Goal: Navigation & Orientation: Find specific page/section

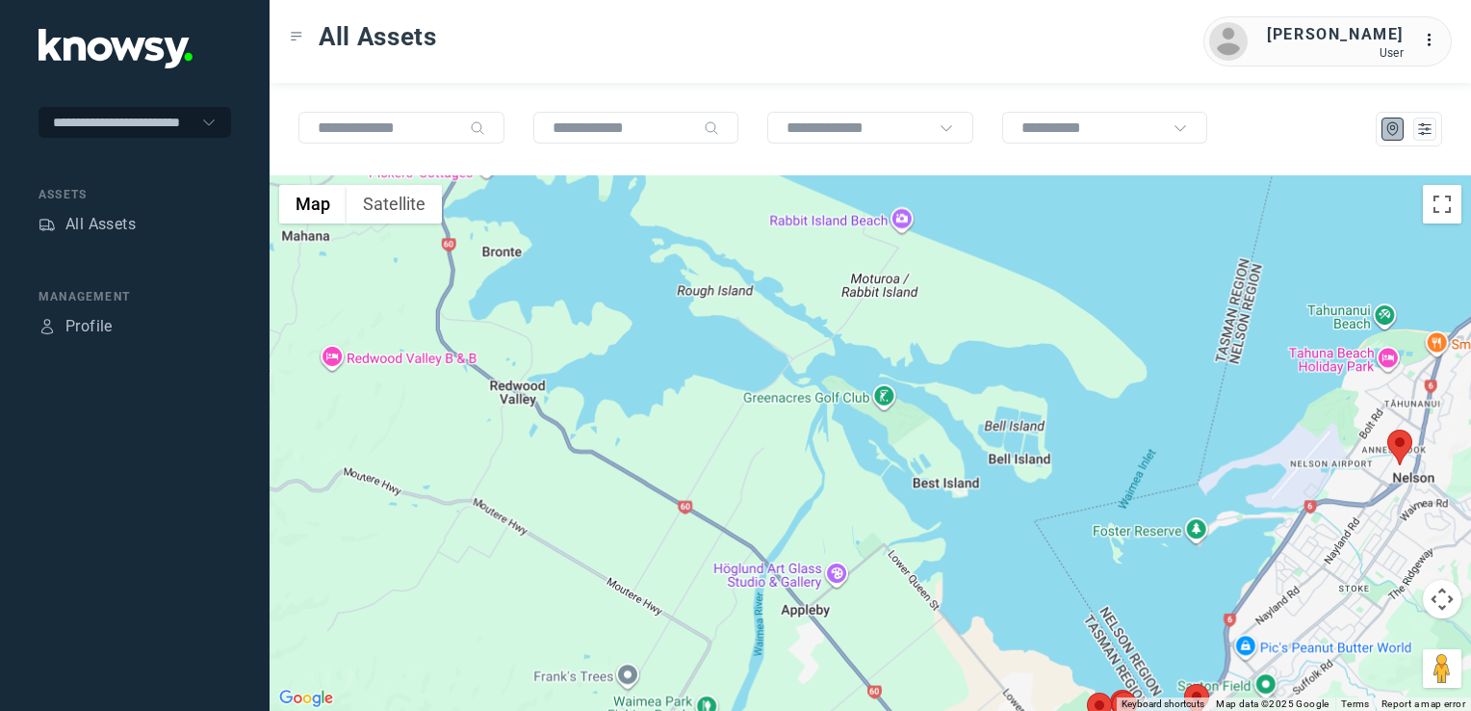
drag, startPoint x: 882, startPoint y: 553, endPoint x: 833, endPoint y: 497, distance: 74.4
click at [847, 508] on div at bounding box center [871, 442] width 1202 height 535
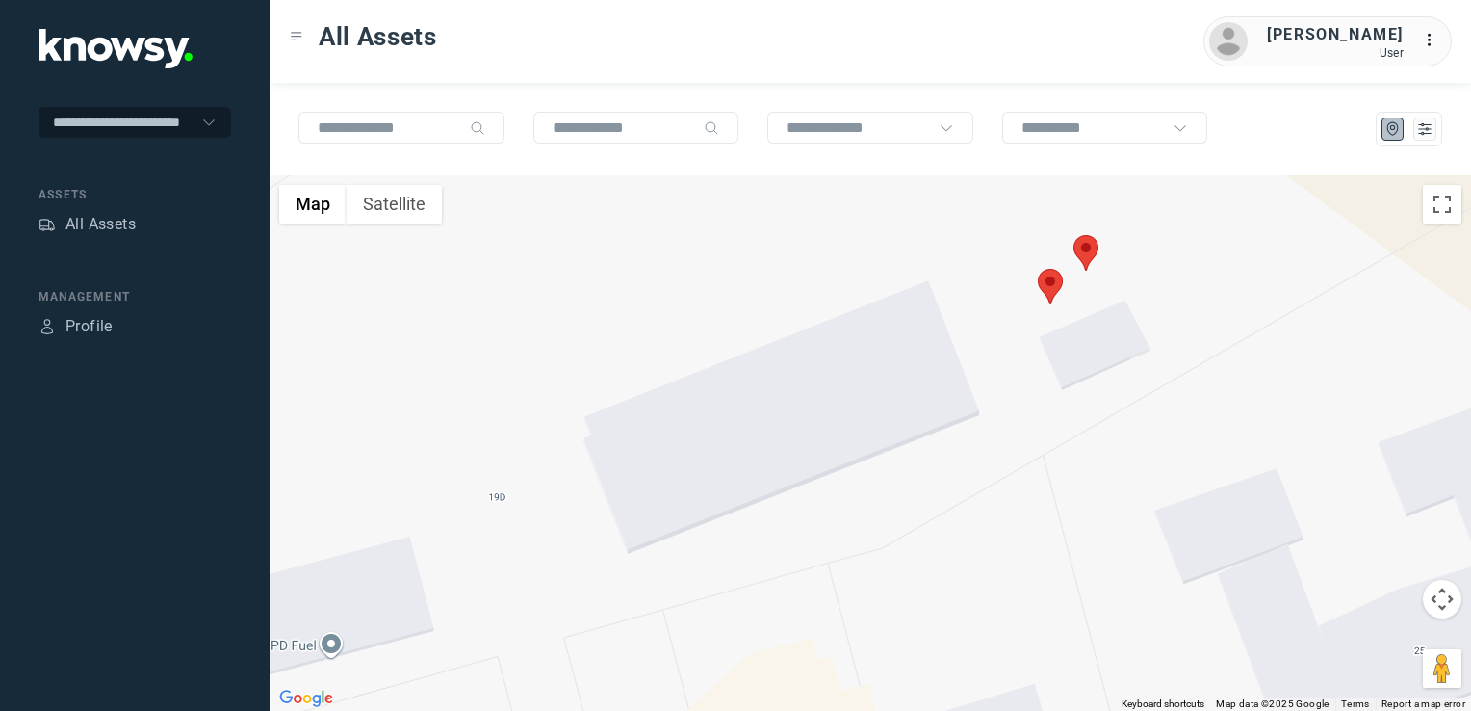
click at [1054, 279] on img at bounding box center [1050, 287] width 25 height 36
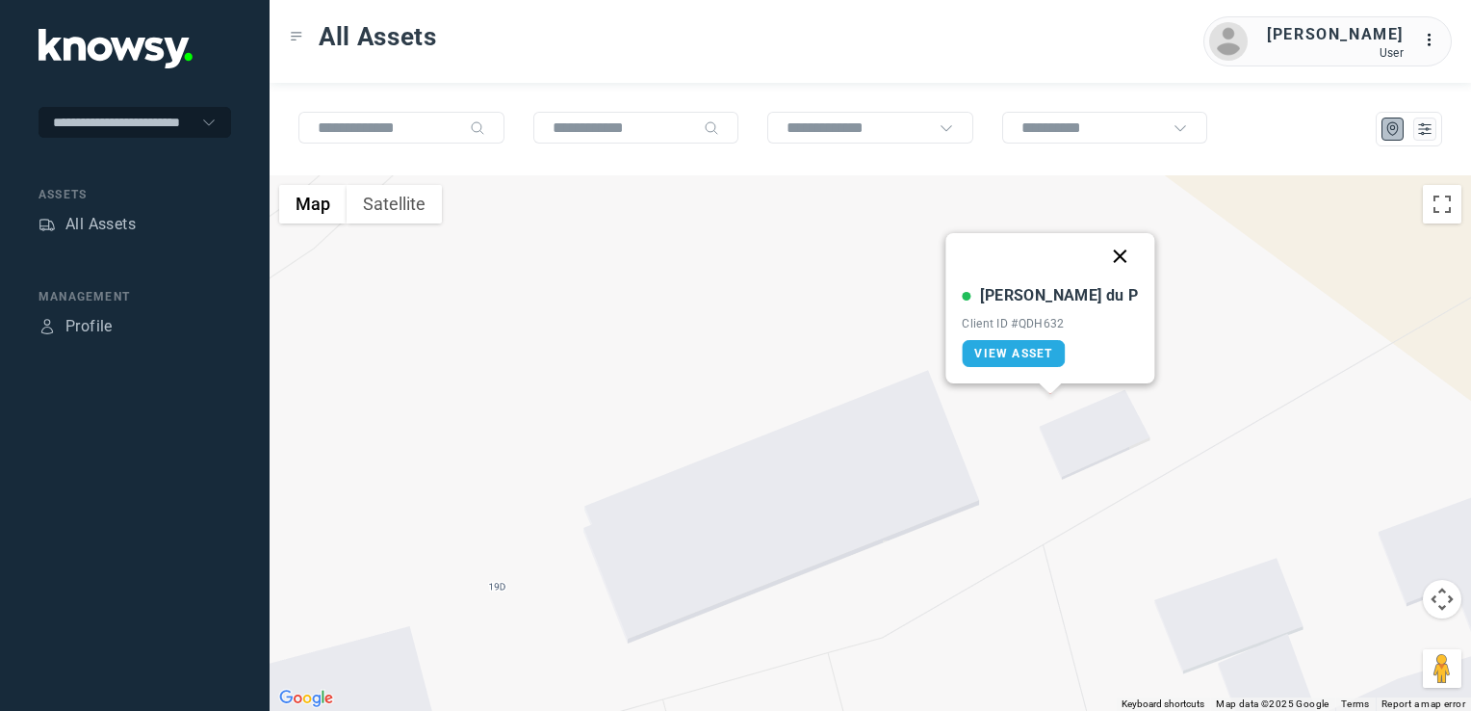
click at [1098, 256] on button "Close" at bounding box center [1121, 256] width 46 height 46
click at [1094, 349] on img at bounding box center [1086, 342] width 25 height 36
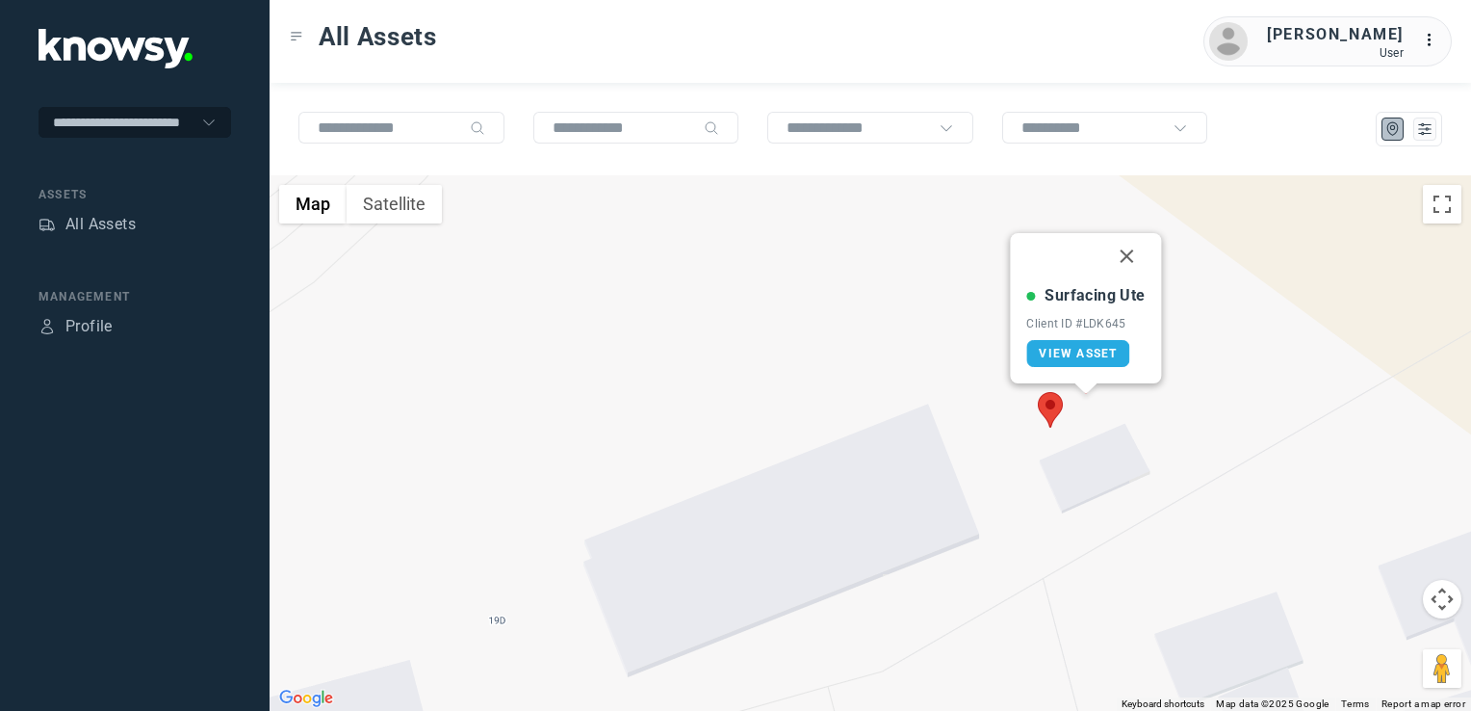
drag, startPoint x: 1124, startPoint y: 249, endPoint x: 1071, endPoint y: 272, distance: 57.4
click at [1124, 249] on button "Close" at bounding box center [1127, 256] width 46 height 46
drag, startPoint x: 974, startPoint y: 282, endPoint x: 982, endPoint y: 445, distance: 162.9
click at [981, 445] on div "To navigate, press the arrow keys." at bounding box center [871, 442] width 1202 height 535
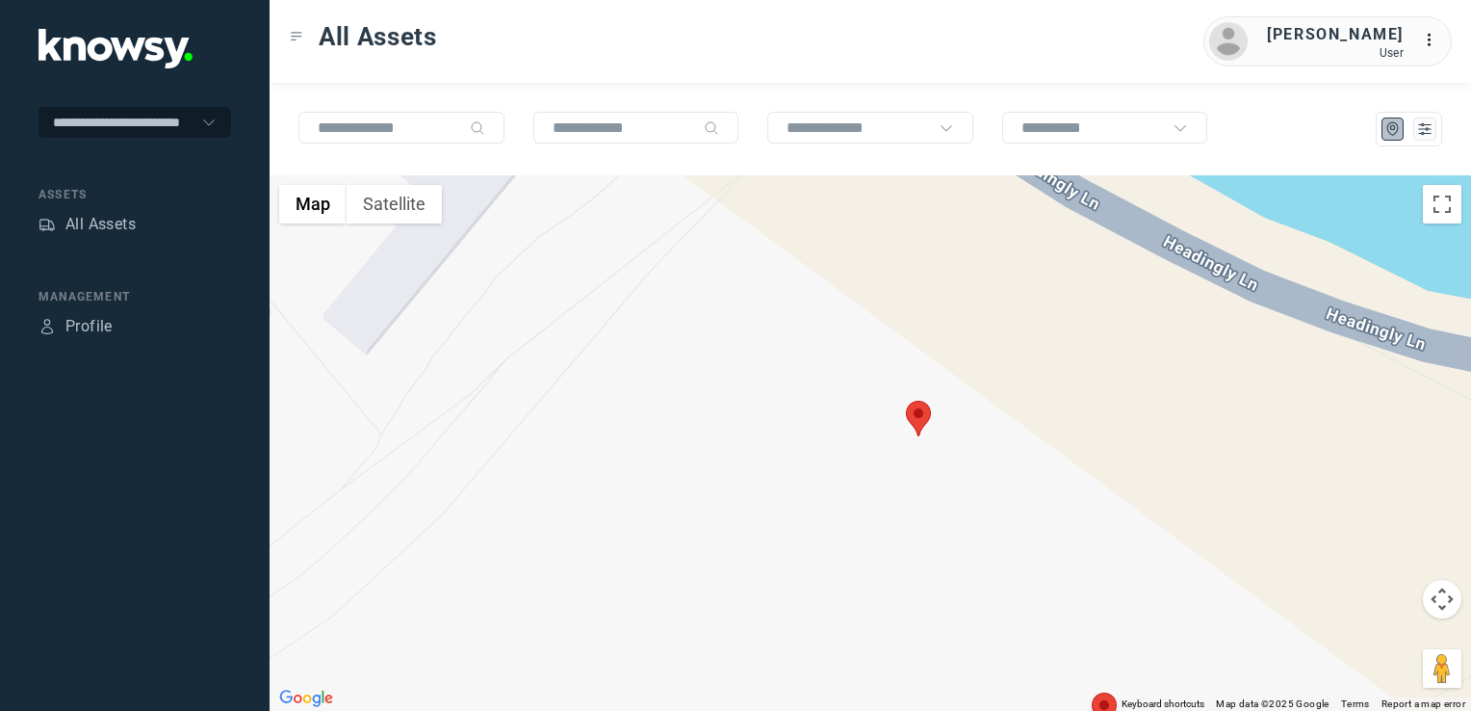
click at [889, 422] on div at bounding box center [871, 442] width 1202 height 535
click at [916, 421] on img at bounding box center [918, 419] width 25 height 36
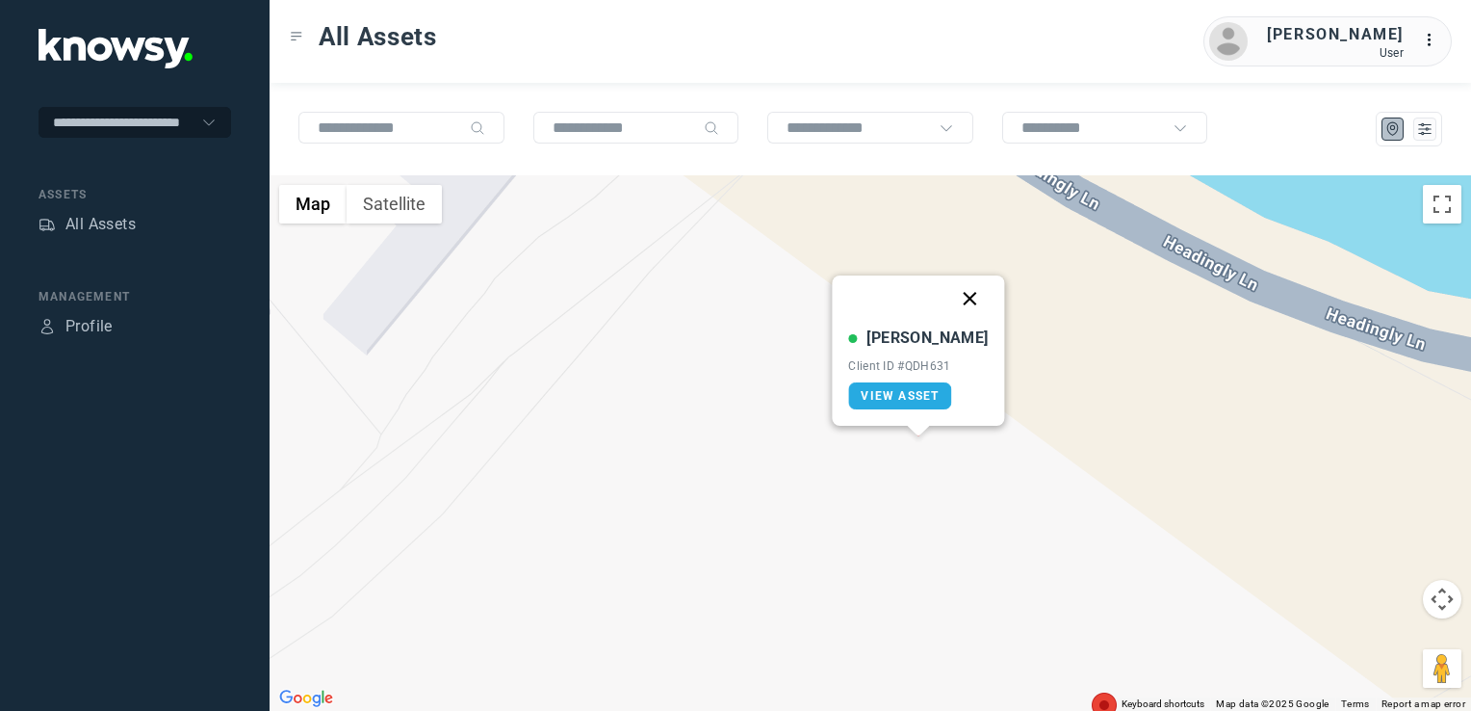
click at [952, 281] on button "Close" at bounding box center [970, 298] width 46 height 46
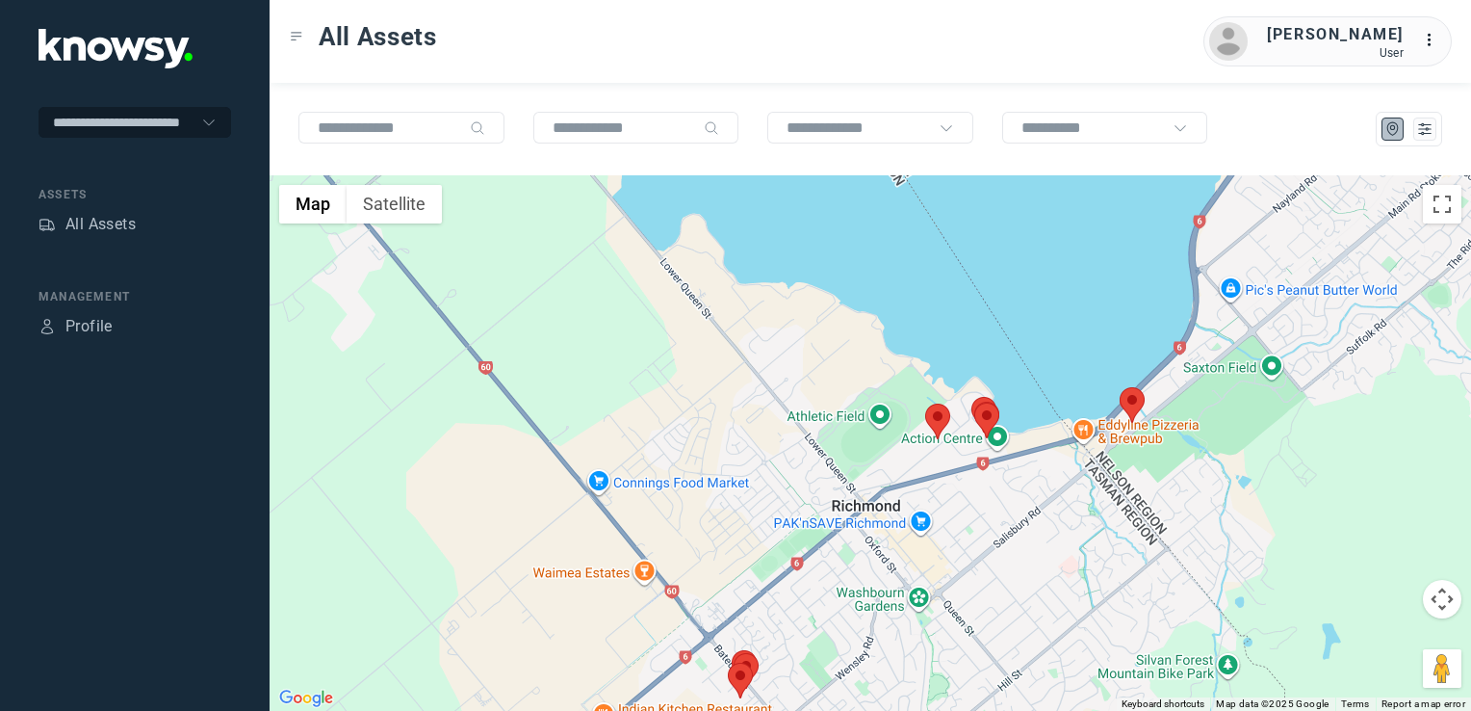
drag, startPoint x: 521, startPoint y: 570, endPoint x: 873, endPoint y: 402, distance: 390.2
click at [873, 403] on div at bounding box center [871, 442] width 1202 height 535
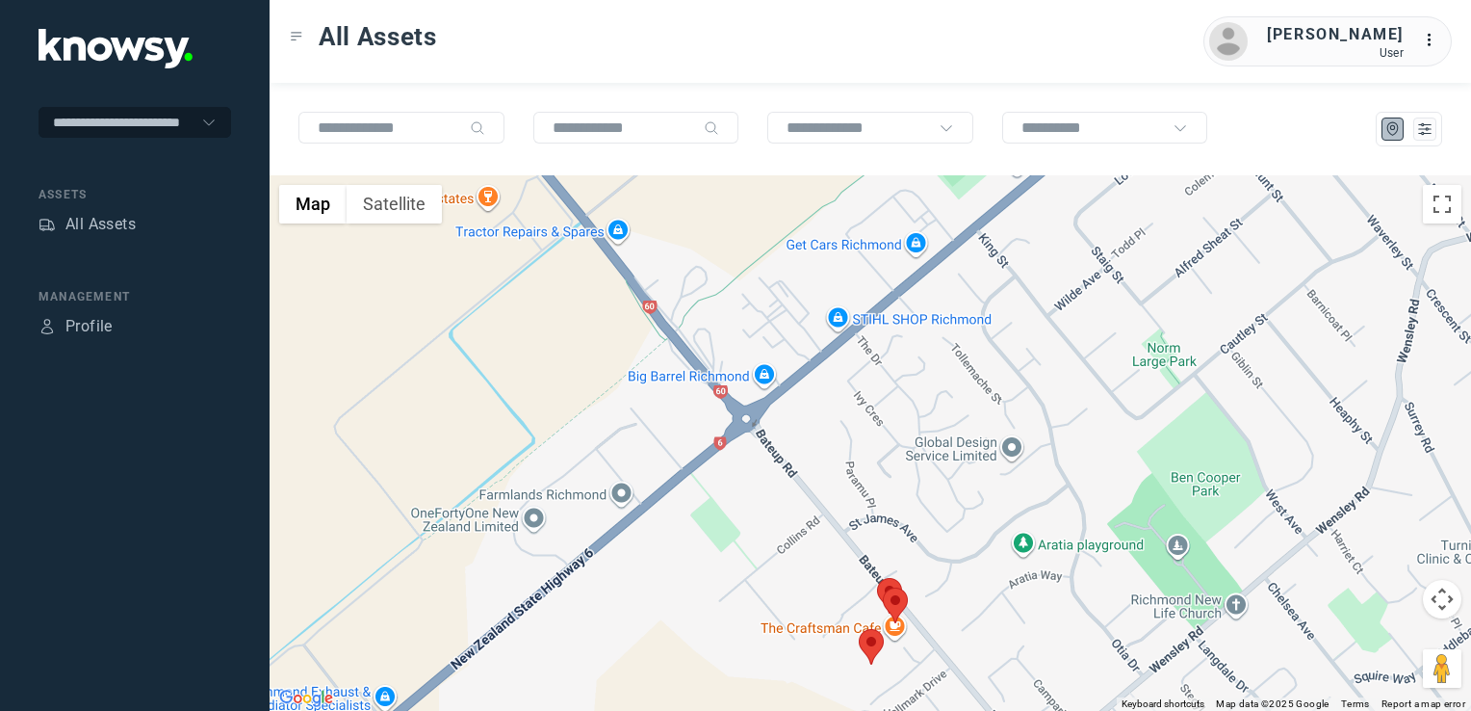
click at [872, 645] on img at bounding box center [871, 647] width 25 height 36
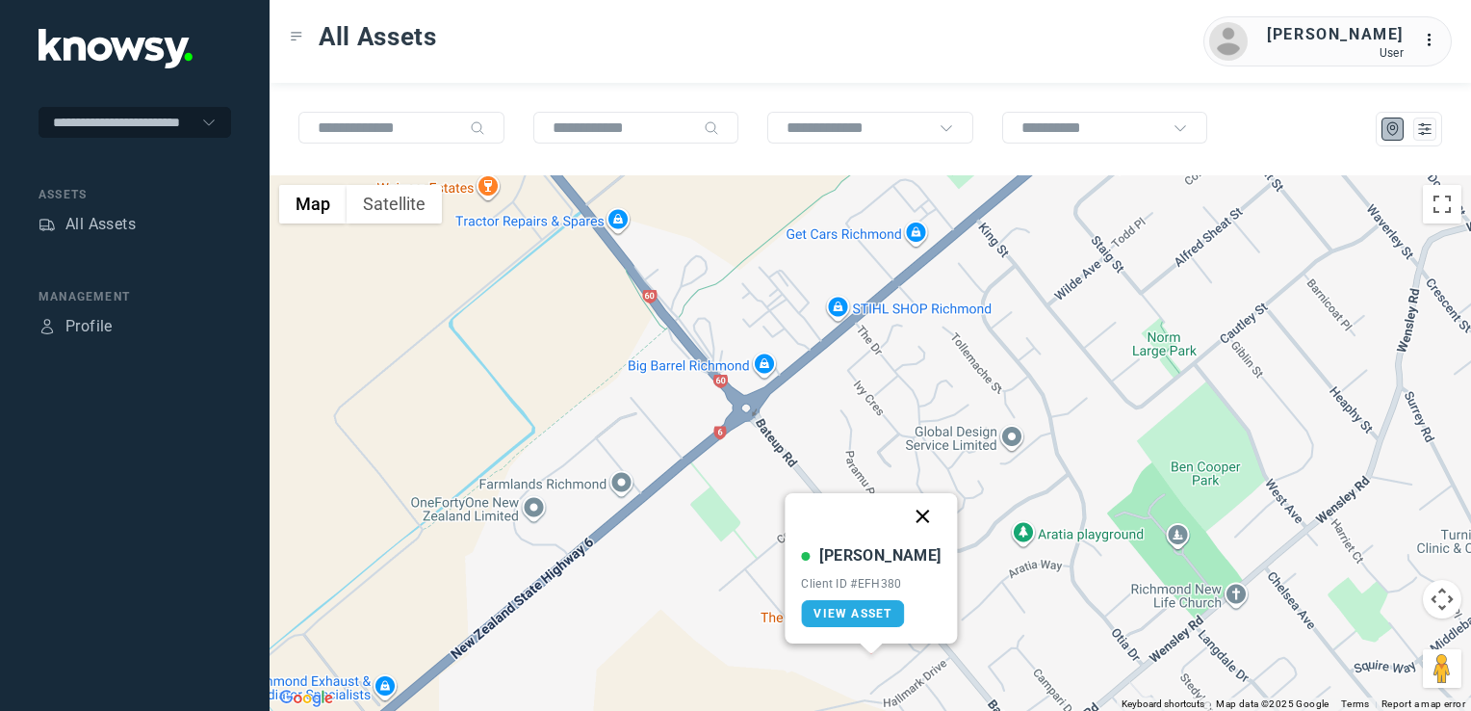
click at [902, 515] on button "Close" at bounding box center [923, 516] width 46 height 46
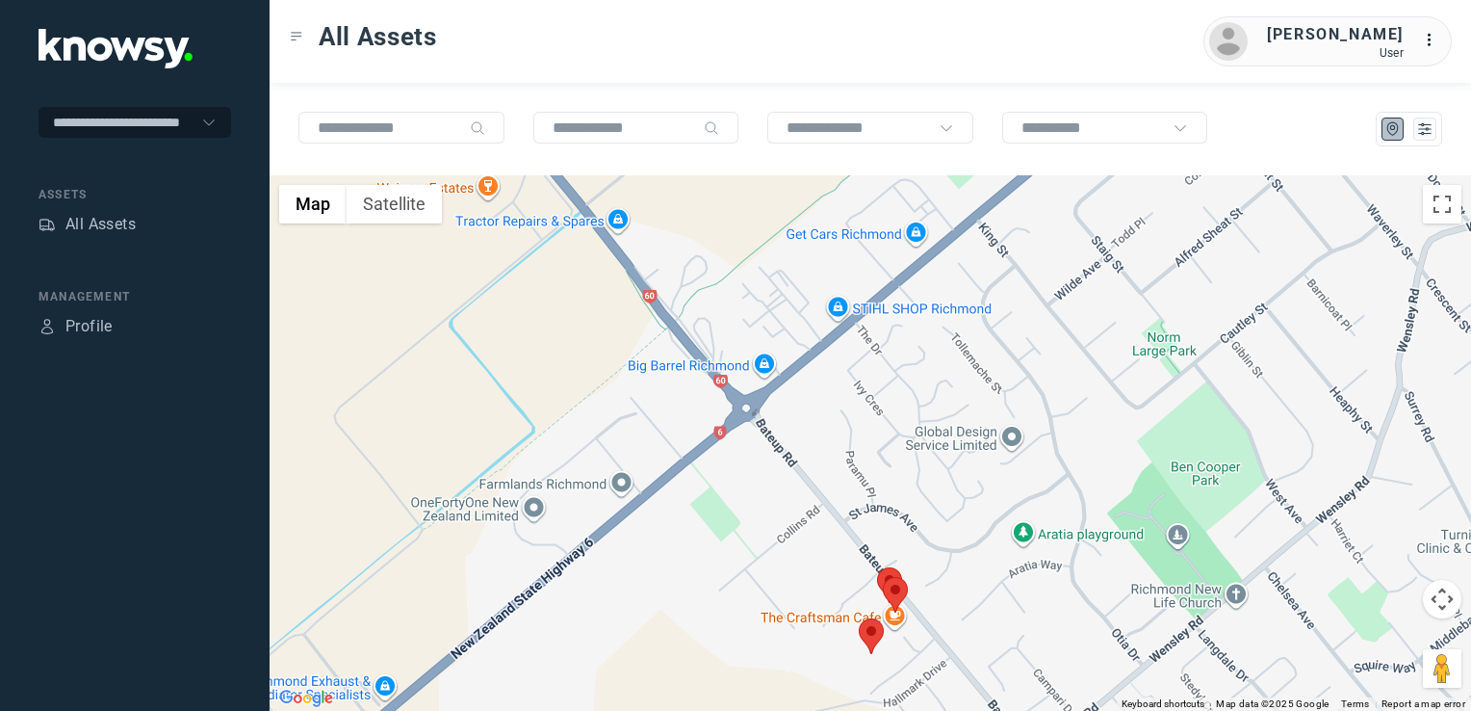
click at [895, 586] on img at bounding box center [895, 595] width 25 height 36
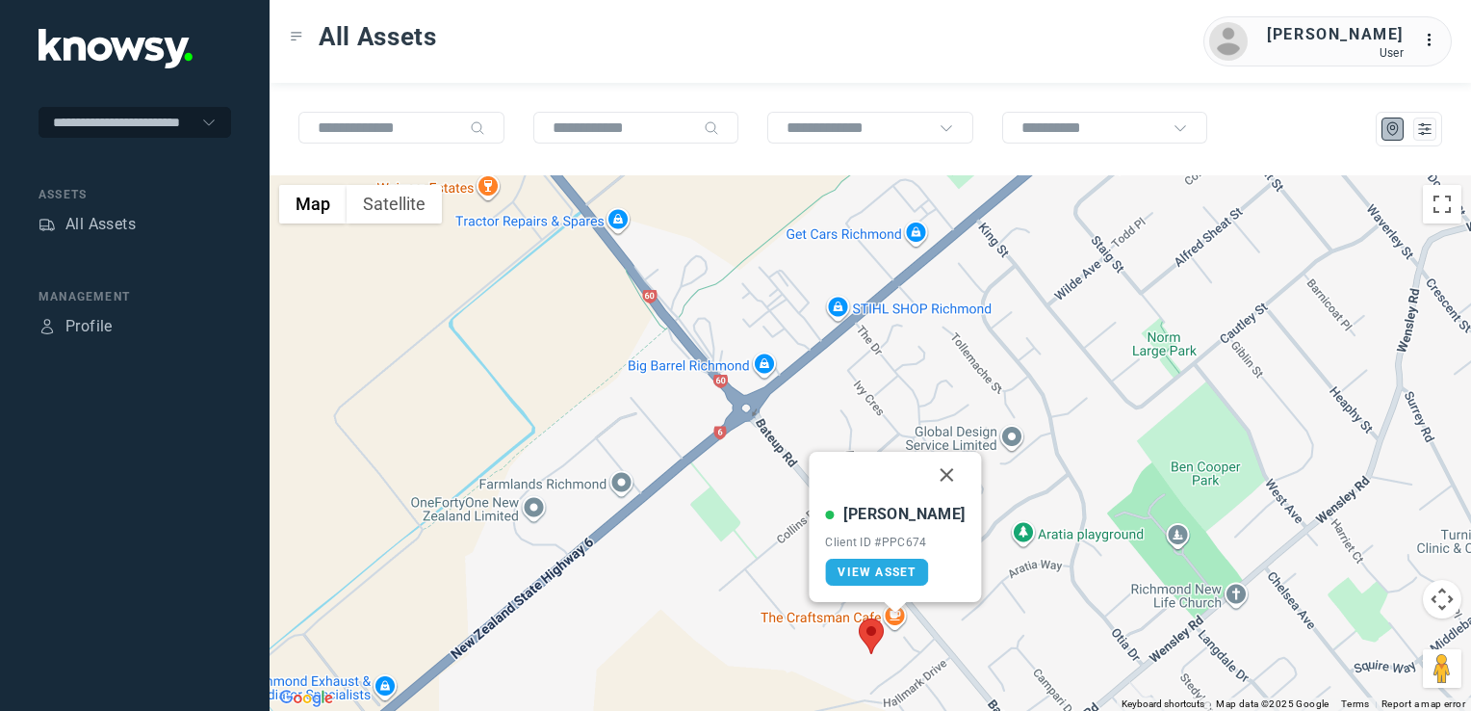
drag, startPoint x: 927, startPoint y: 468, endPoint x: 919, endPoint y: 498, distance: 31.1
click at [927, 468] on button "Close" at bounding box center [947, 475] width 46 height 46
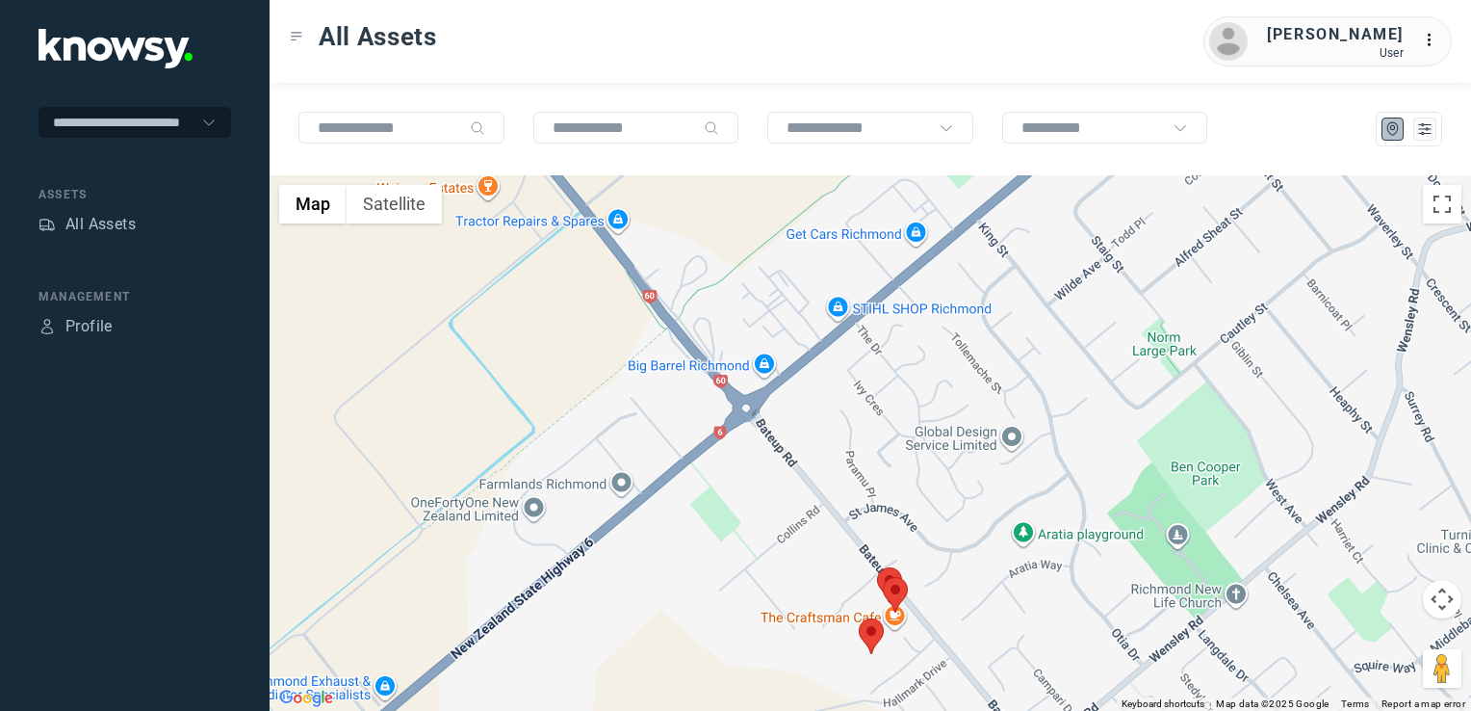
click at [889, 574] on img at bounding box center [889, 585] width 25 height 36
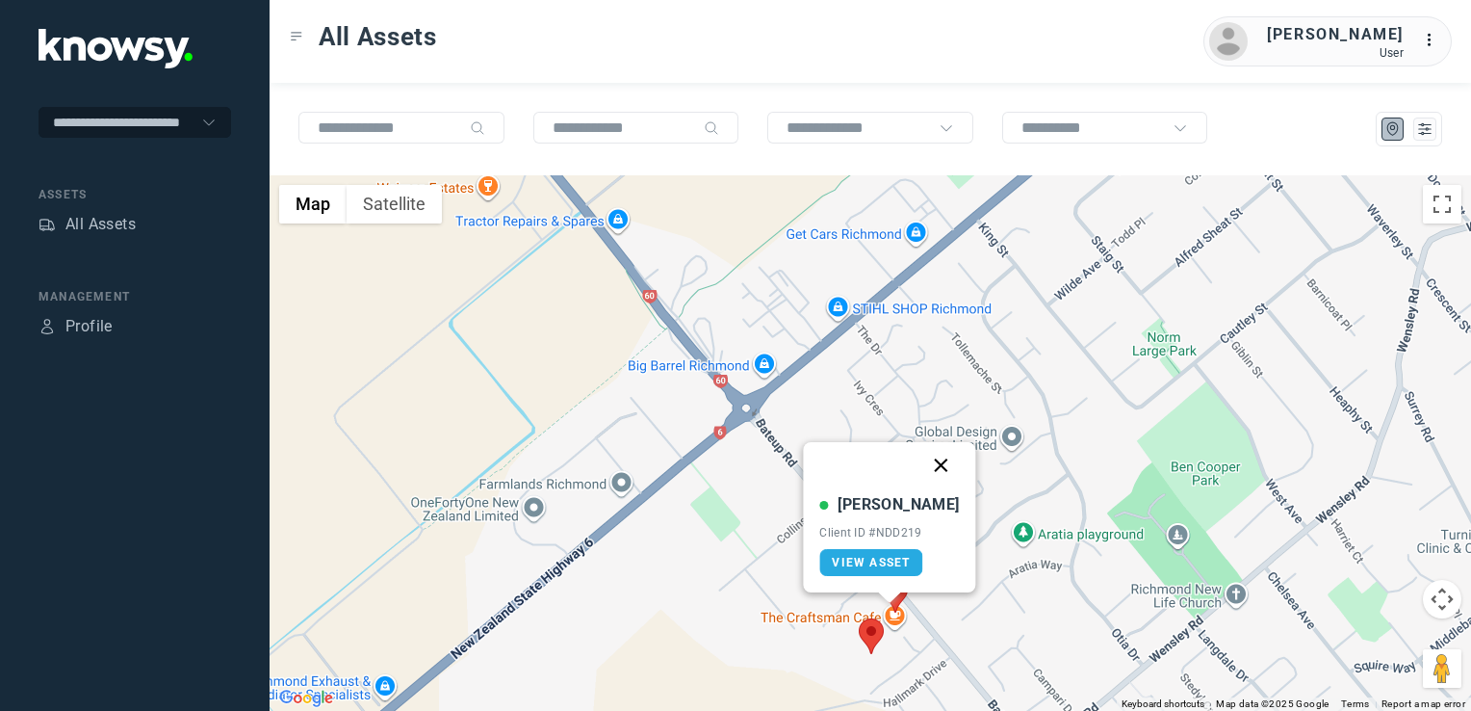
click at [920, 476] on button "Close" at bounding box center [942, 465] width 46 height 46
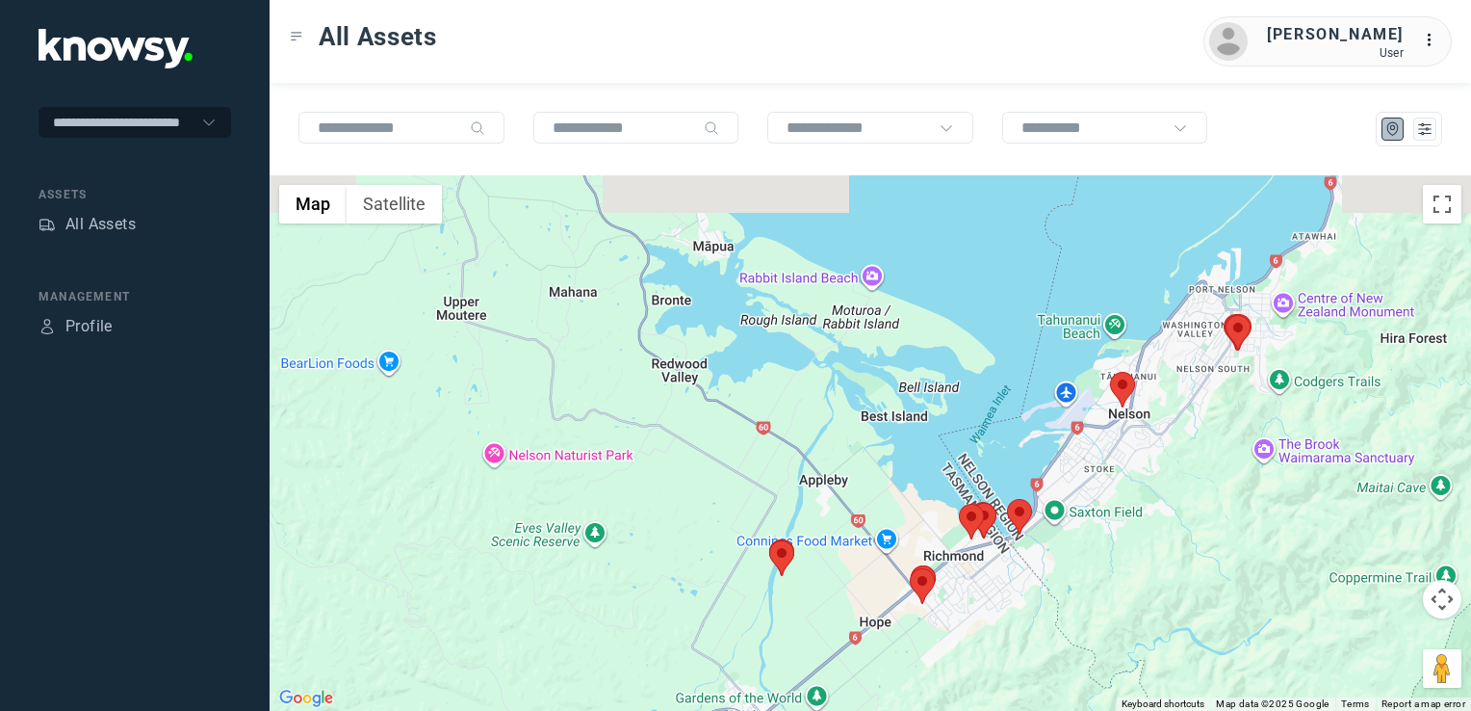
drag, startPoint x: 1178, startPoint y: 412, endPoint x: 1127, endPoint y: 495, distance: 97.3
click at [1127, 503] on div "To navigate, press the arrow keys." at bounding box center [871, 442] width 1202 height 535
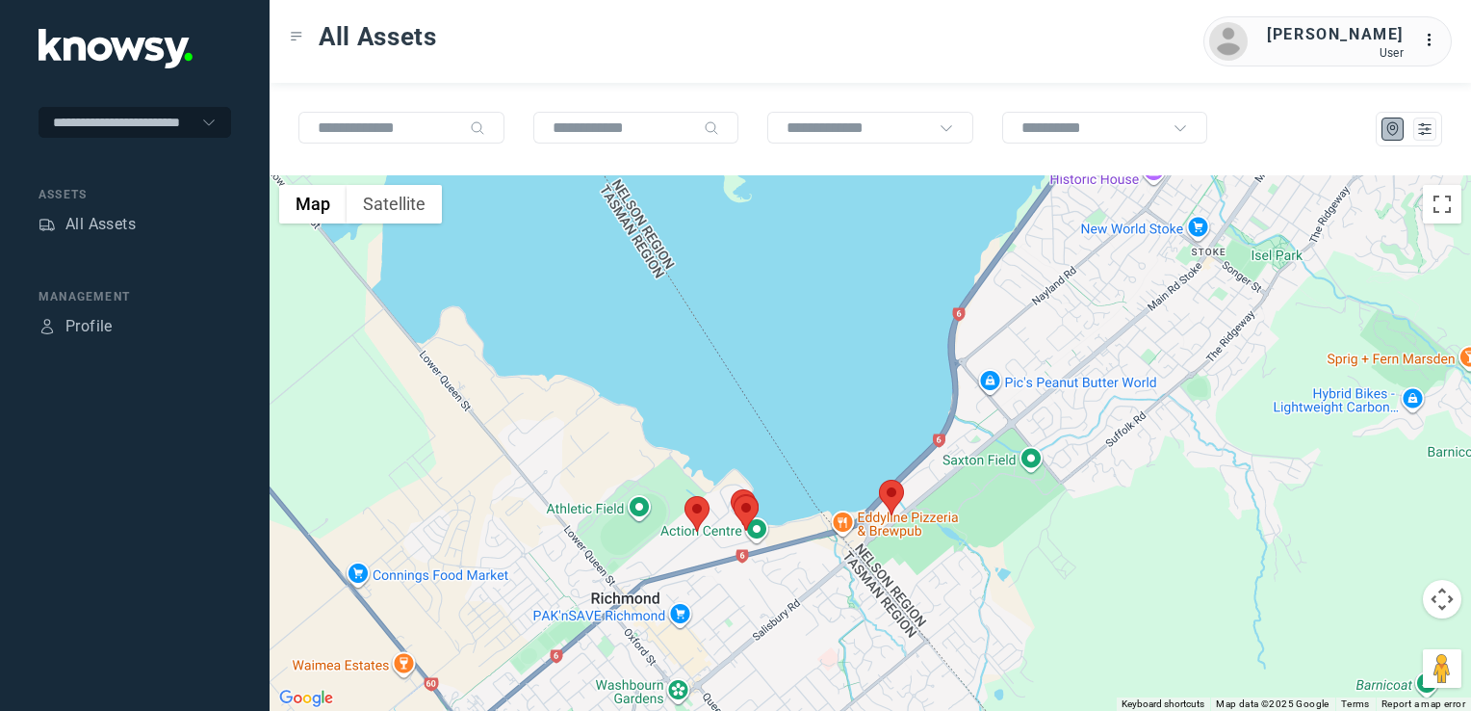
click at [896, 490] on img at bounding box center [891, 497] width 25 height 36
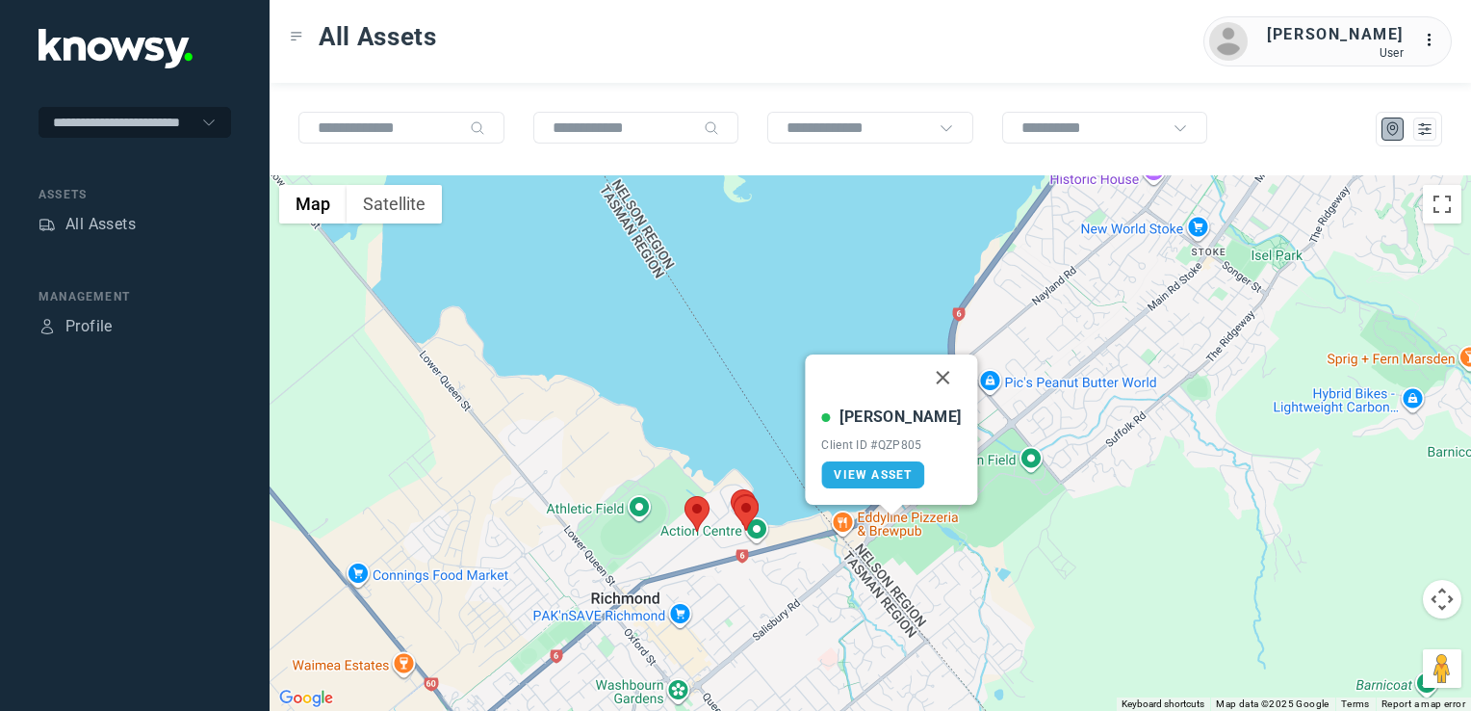
click at [928, 374] on button "Close" at bounding box center [943, 377] width 46 height 46
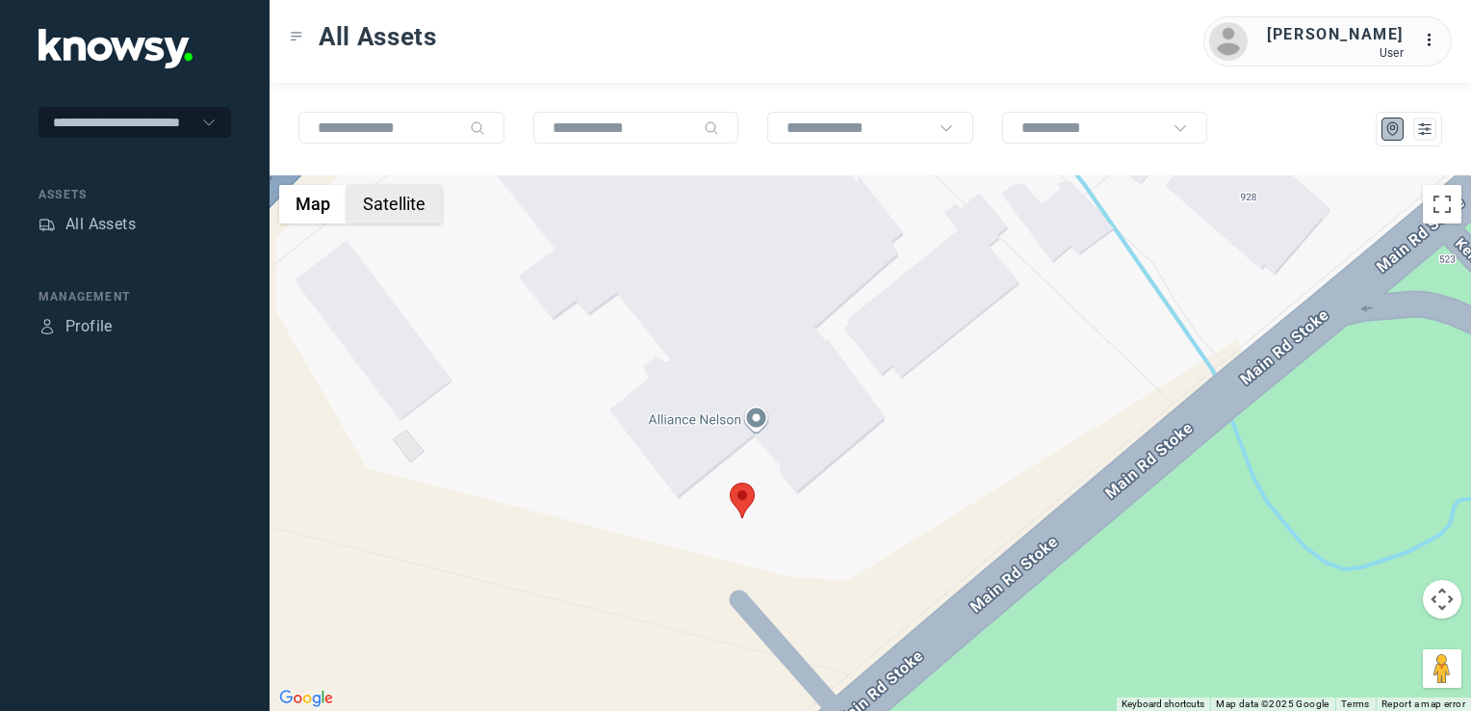
drag, startPoint x: 381, startPoint y: 213, endPoint x: 517, endPoint y: 289, distance: 155.6
click at [387, 216] on button "Satellite" at bounding box center [394, 204] width 95 height 39
